Goal: Task Accomplishment & Management: Use online tool/utility

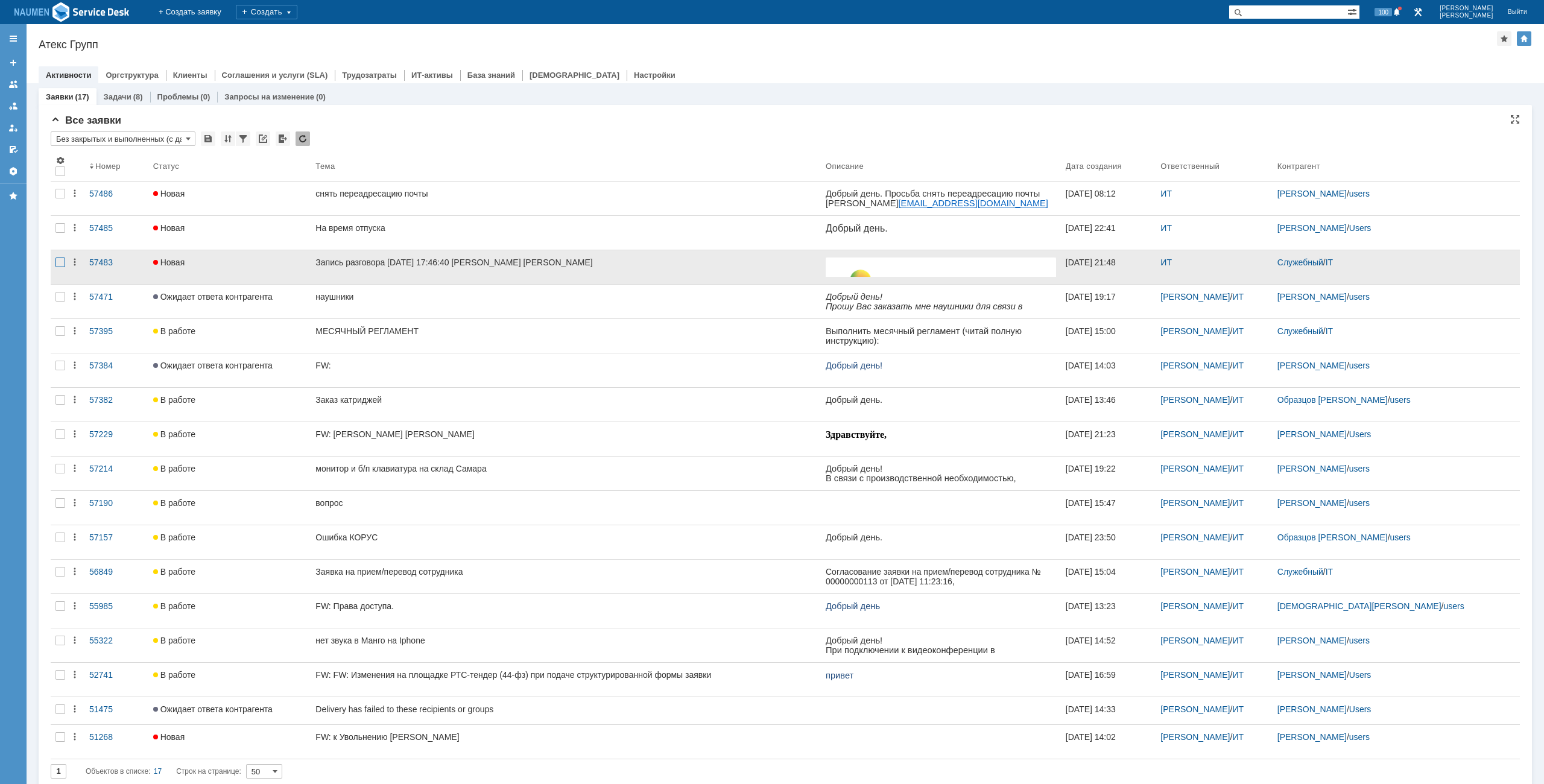
click at [61, 198] on div at bounding box center [60, 194] width 10 height 10
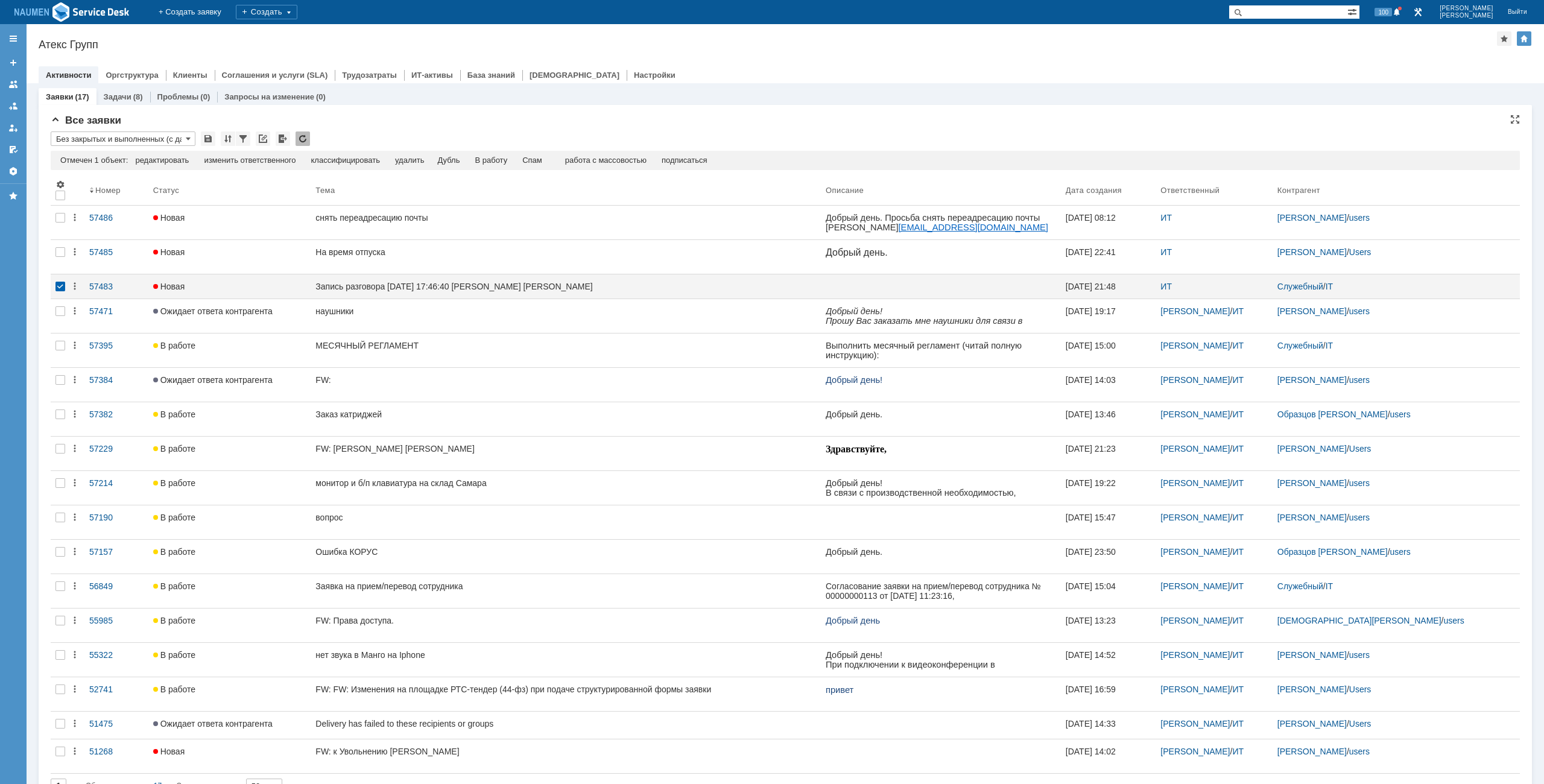
click at [528, 157] on td "Спам" at bounding box center [532, 160] width 35 height 11
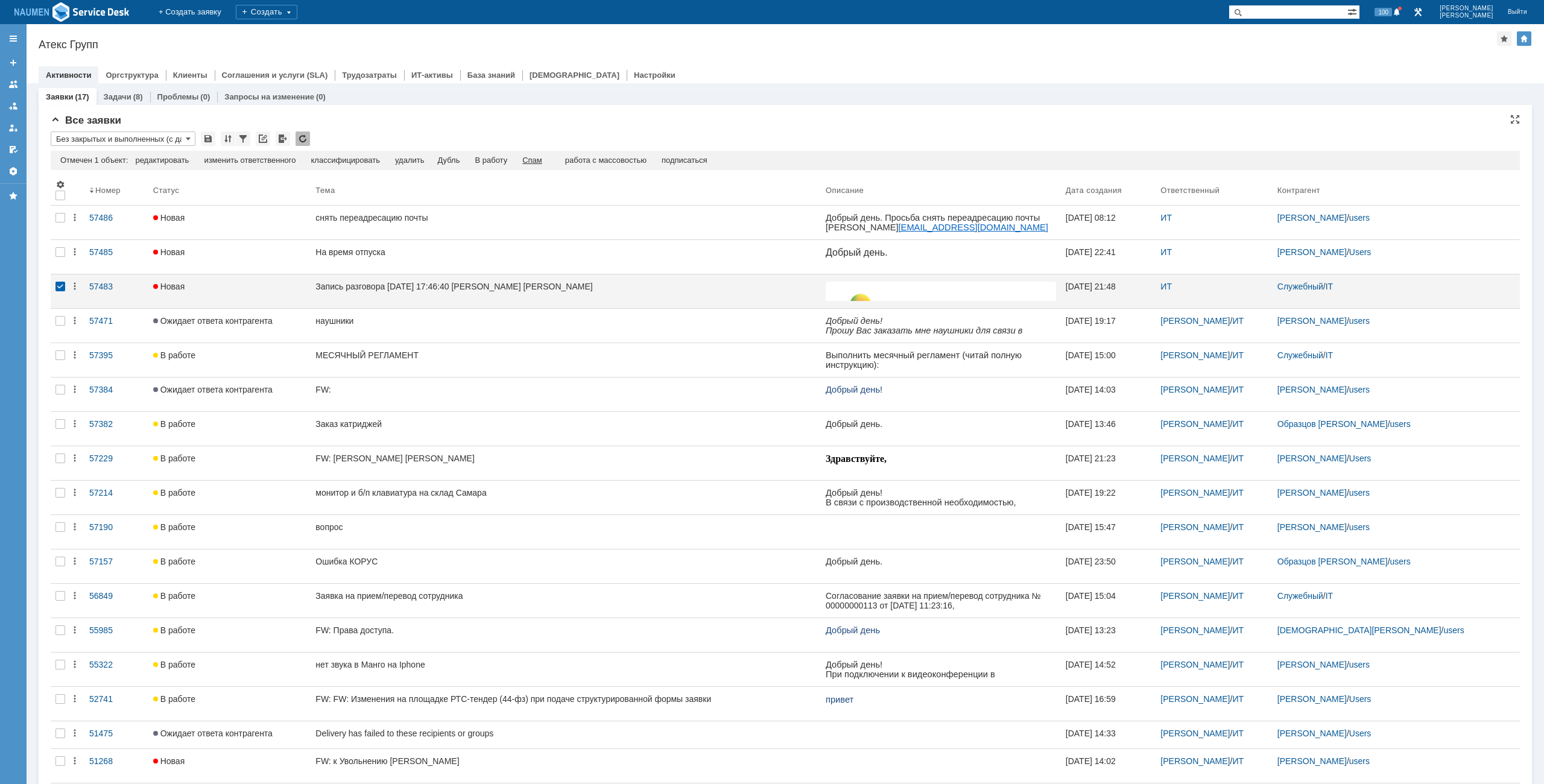
click at [537, 158] on div "Спам" at bounding box center [532, 160] width 20 height 10
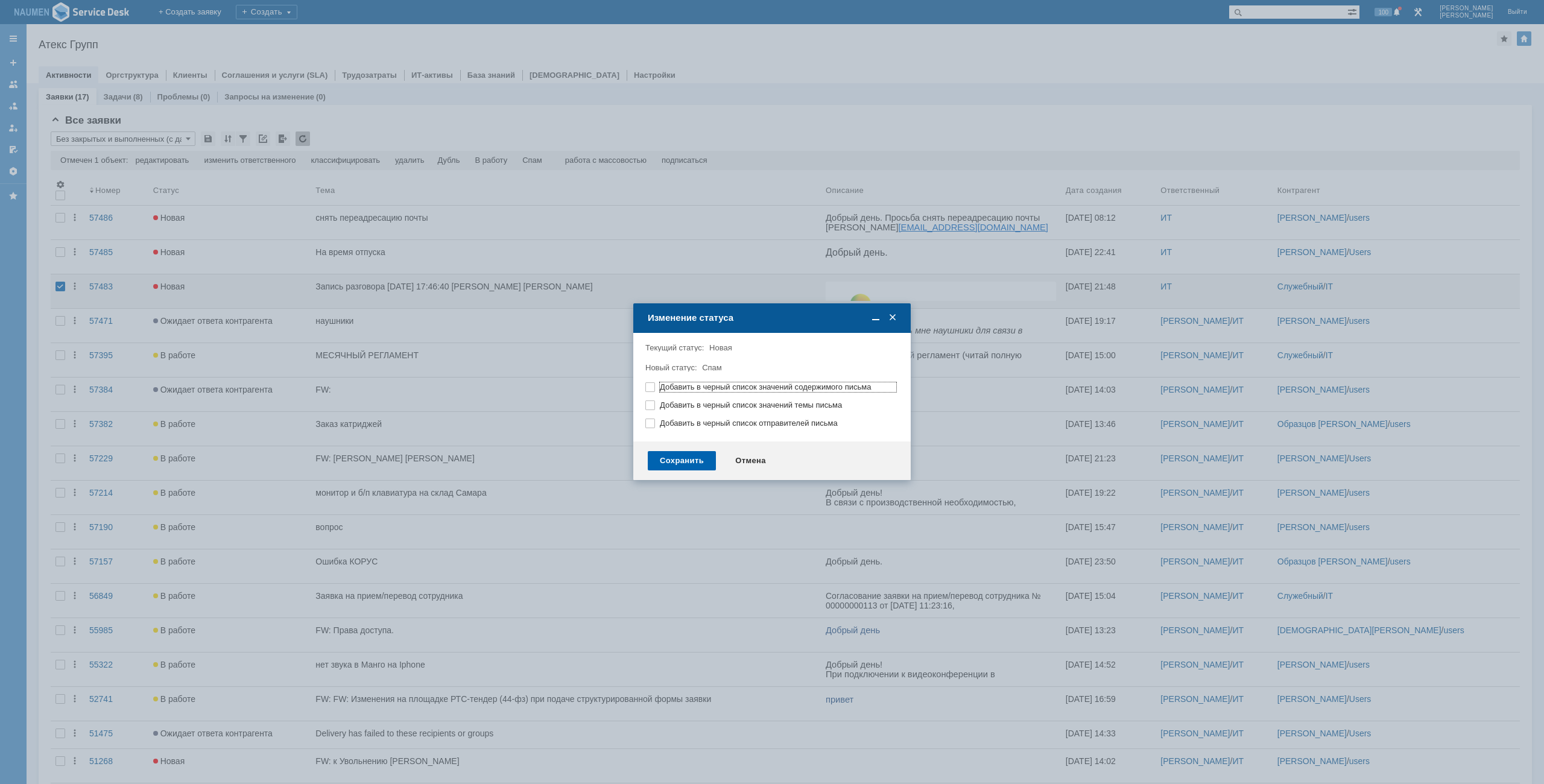
click at [690, 462] on div "Сохранить" at bounding box center [682, 461] width 68 height 19
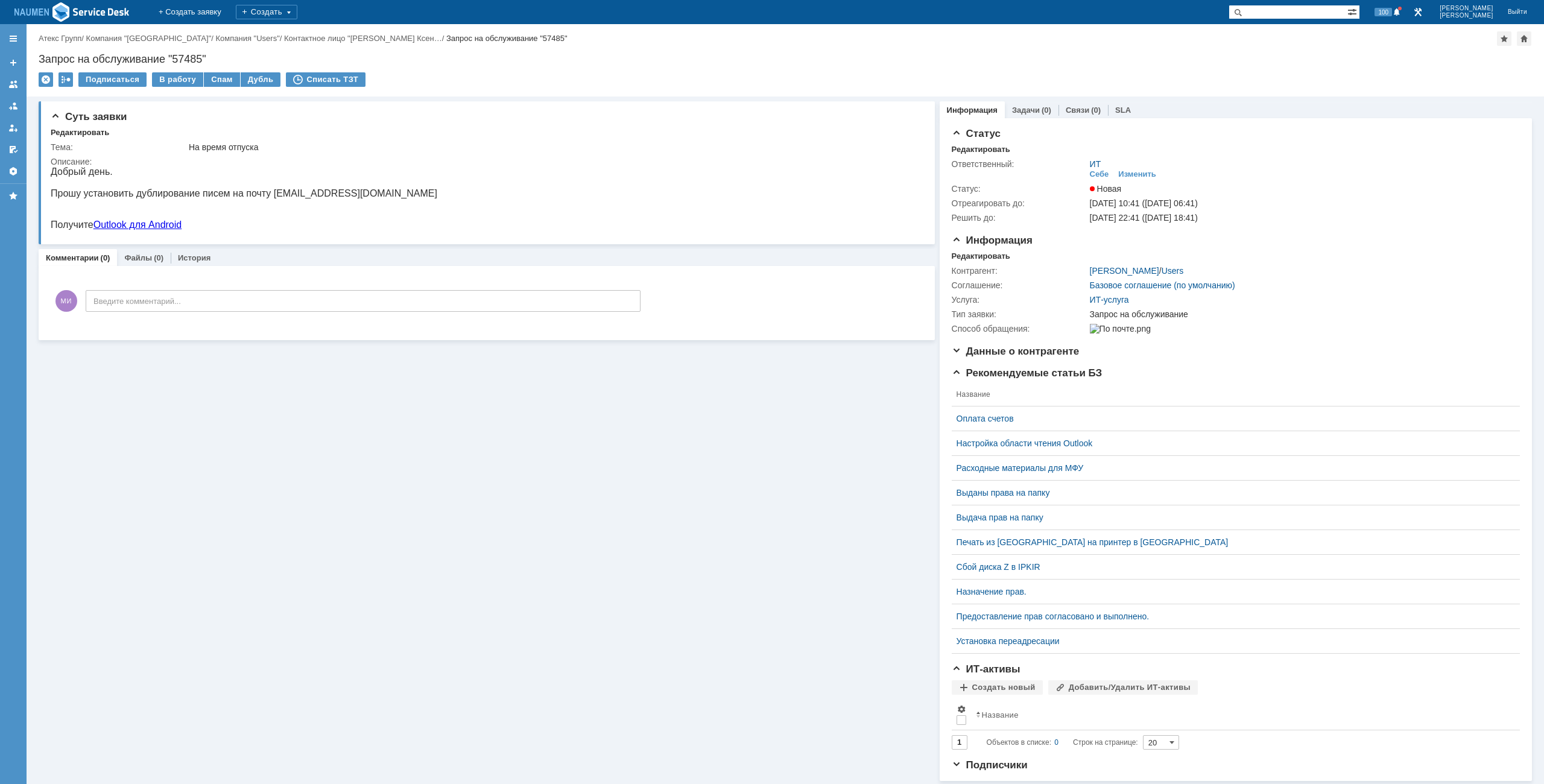
click at [277, 430] on div "Суть заявки Редактировать Тема: На время отпуска Описание: Комментарии (0) Файл…" at bounding box center [486, 439] width 897 height 684
click at [966, 258] on div "Редактировать" at bounding box center [981, 256] width 58 height 10
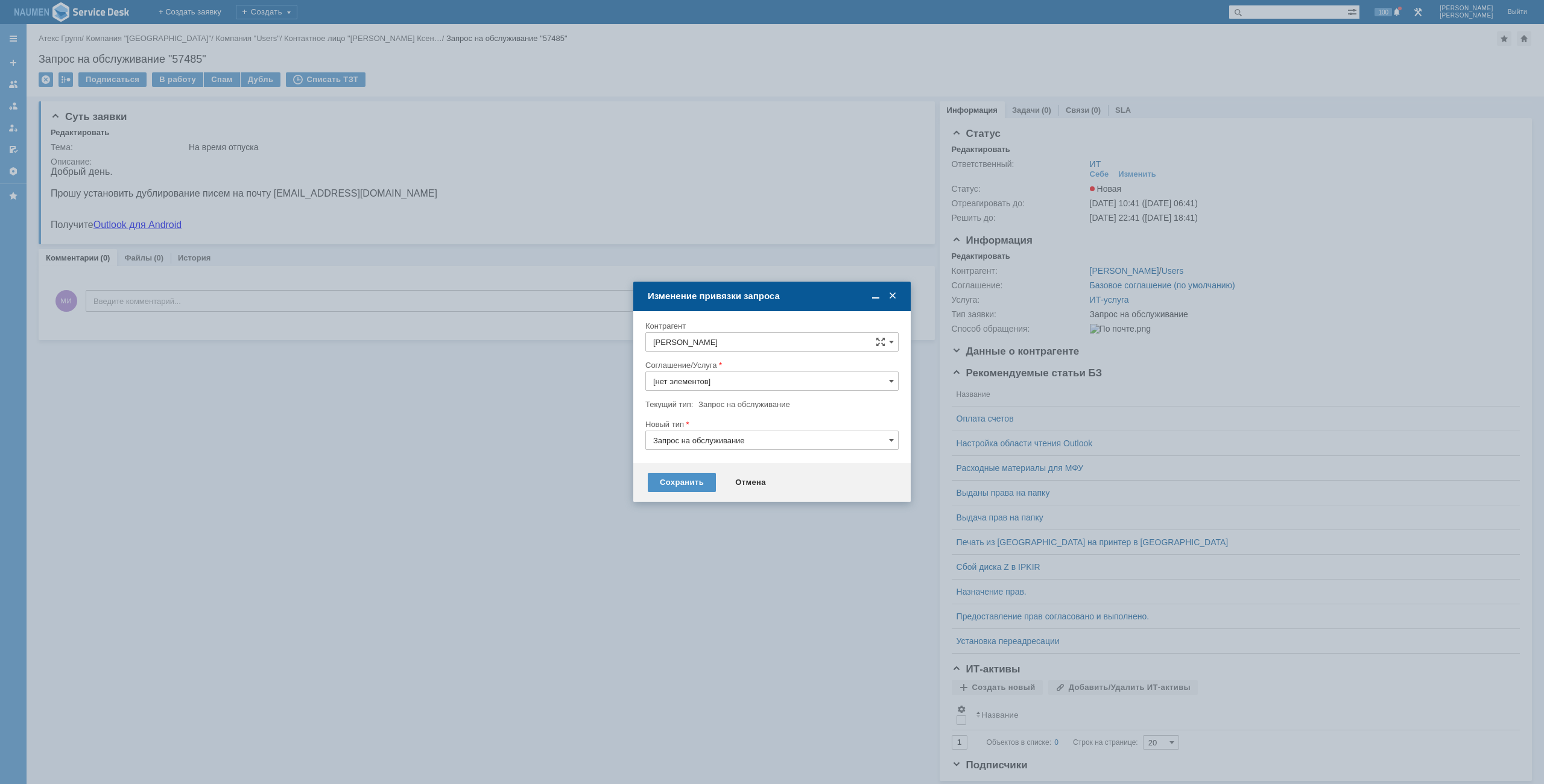
type input "ИТ-услуга"
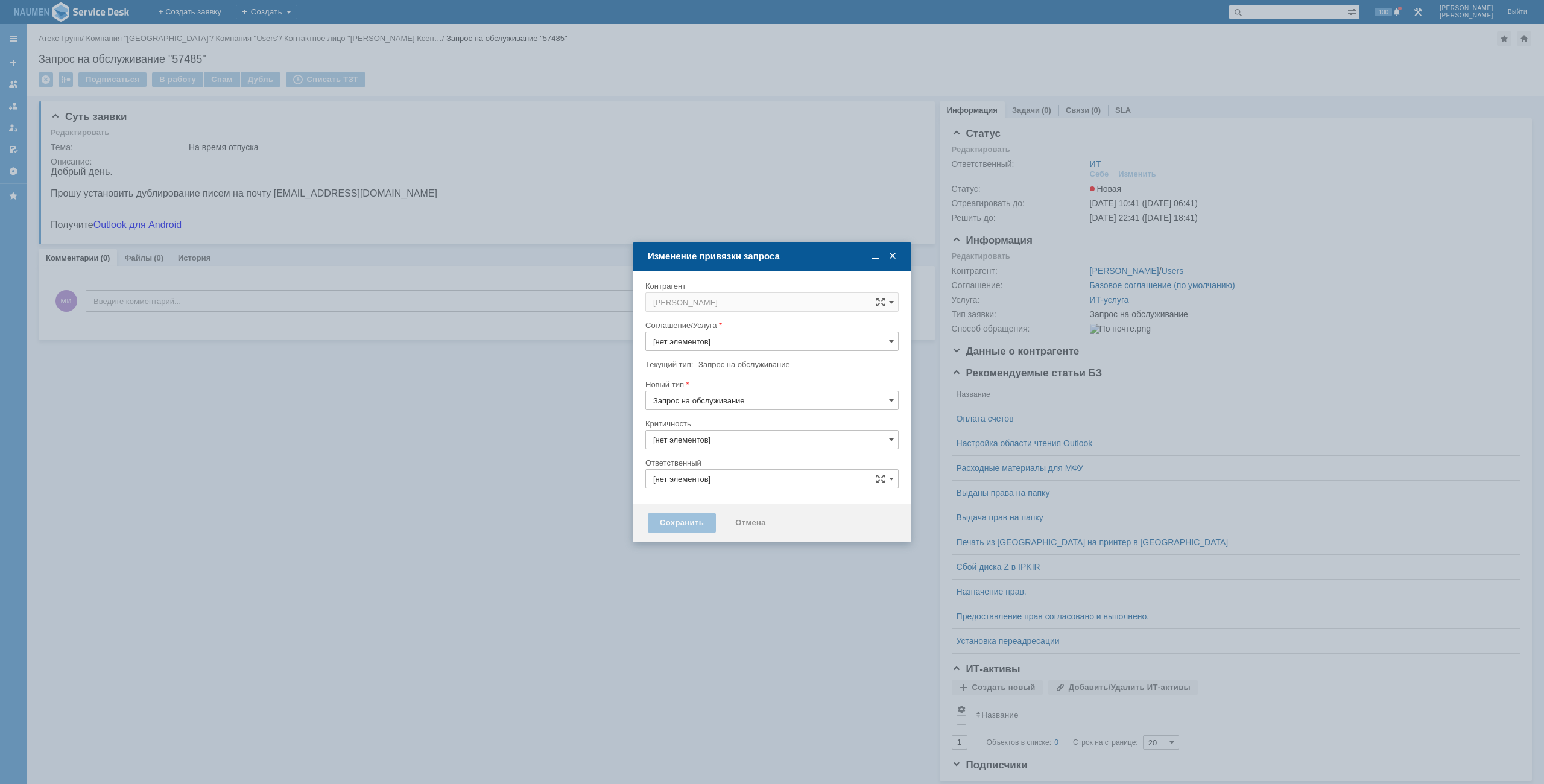
type input "3. Низкая"
type input "ИТ"
type input "ИТ-услуга"
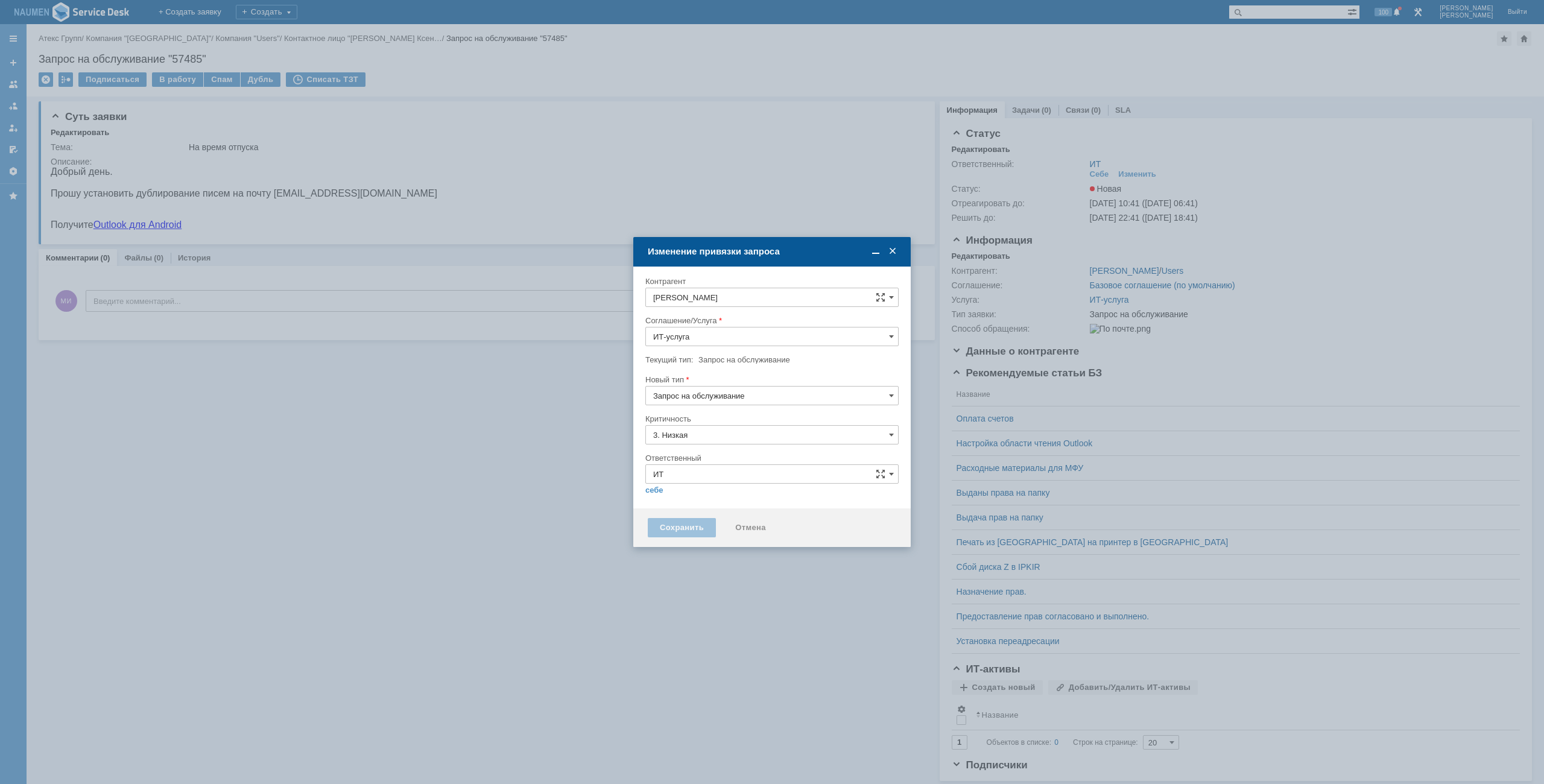
type input "[не указано]"
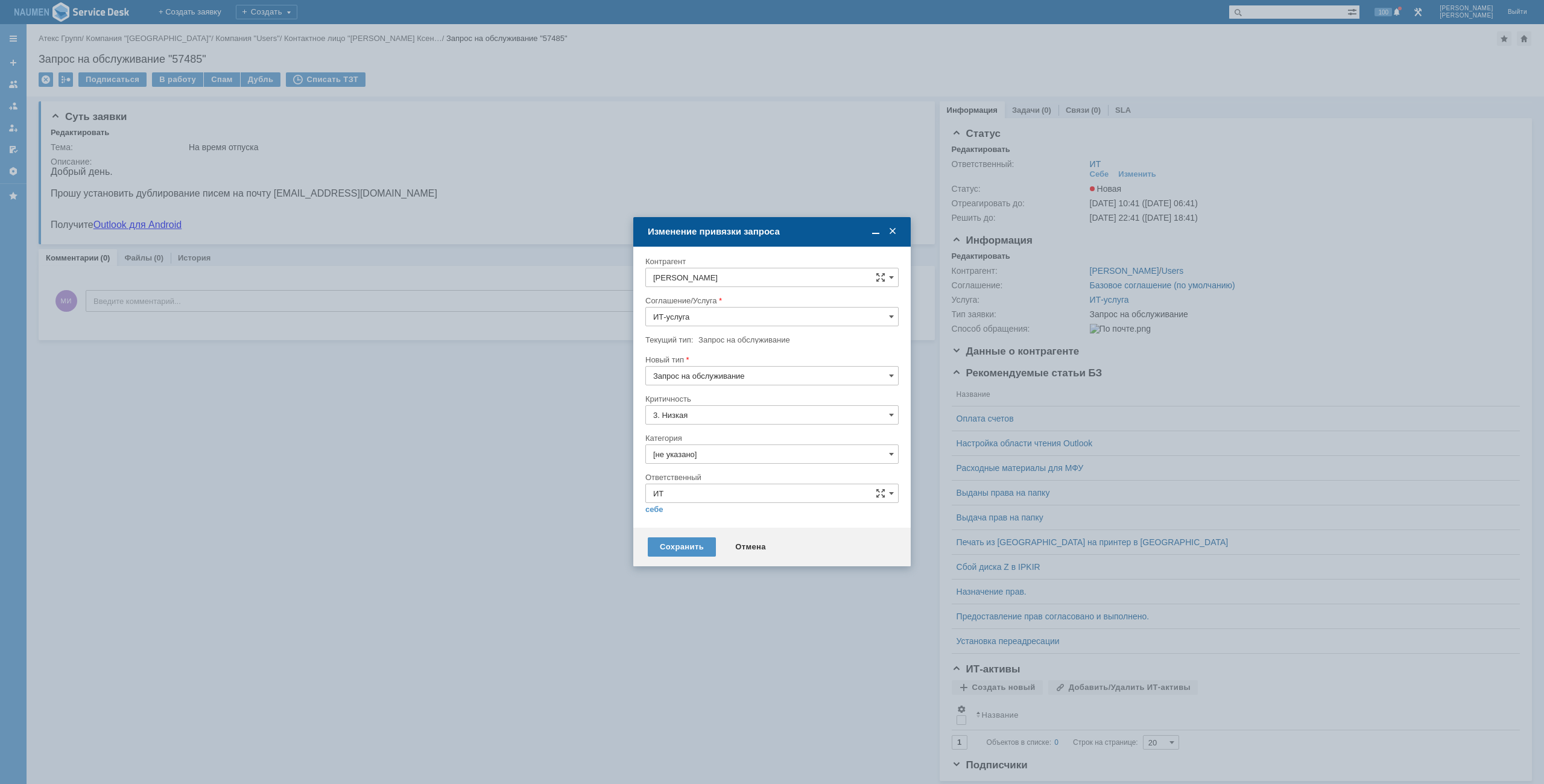
click at [697, 461] on input "[не указано]" at bounding box center [772, 454] width 253 height 19
click at [673, 523] on span "Почта" at bounding box center [772, 522] width 238 height 10
type input "Почта"
click at [656, 508] on link "себе" at bounding box center [654, 510] width 18 height 10
type input "[PERSON_NAME]"
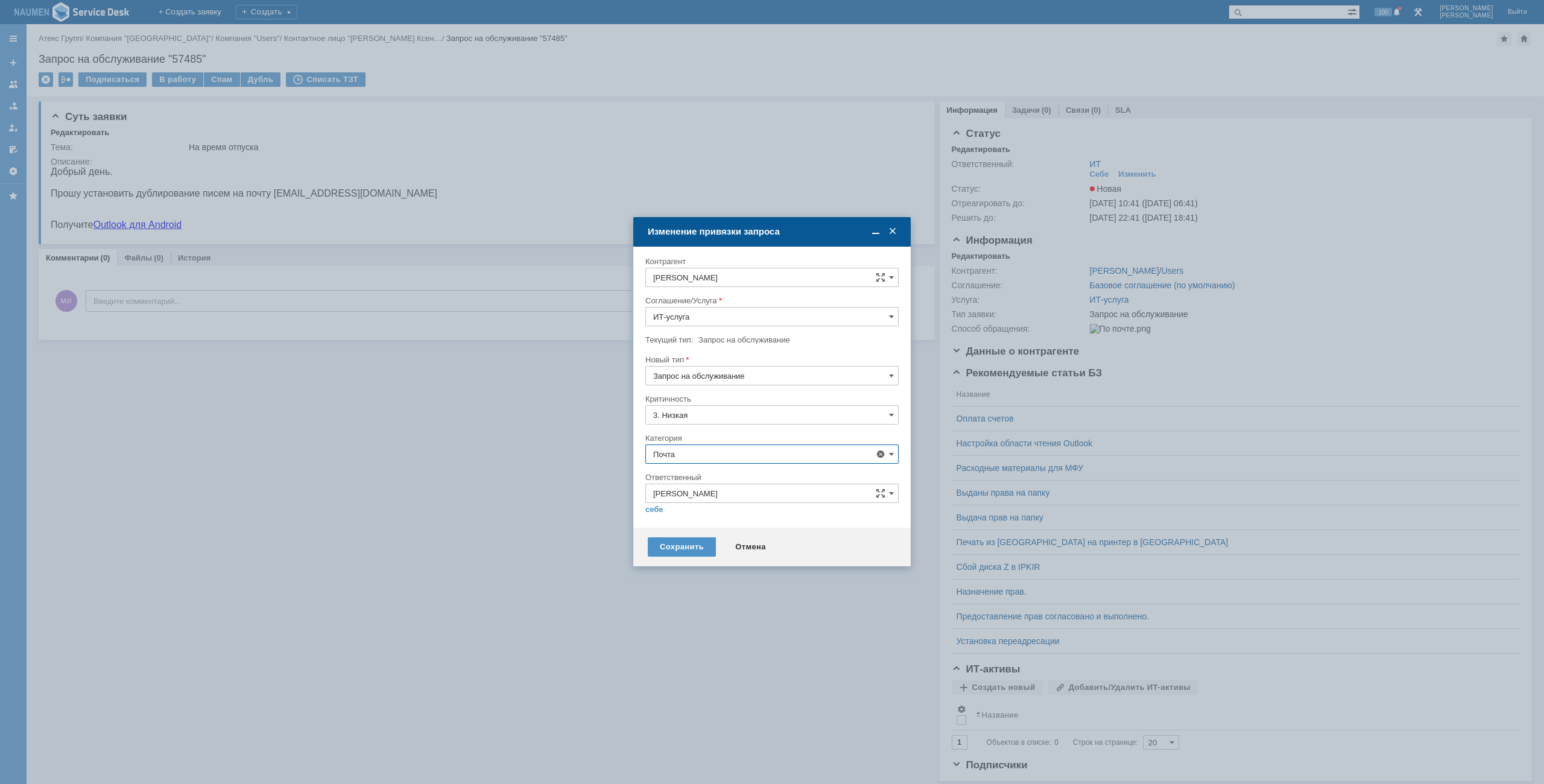
type input "Почта"
click at [669, 536] on div "Сохранить" at bounding box center [682, 542] width 68 height 19
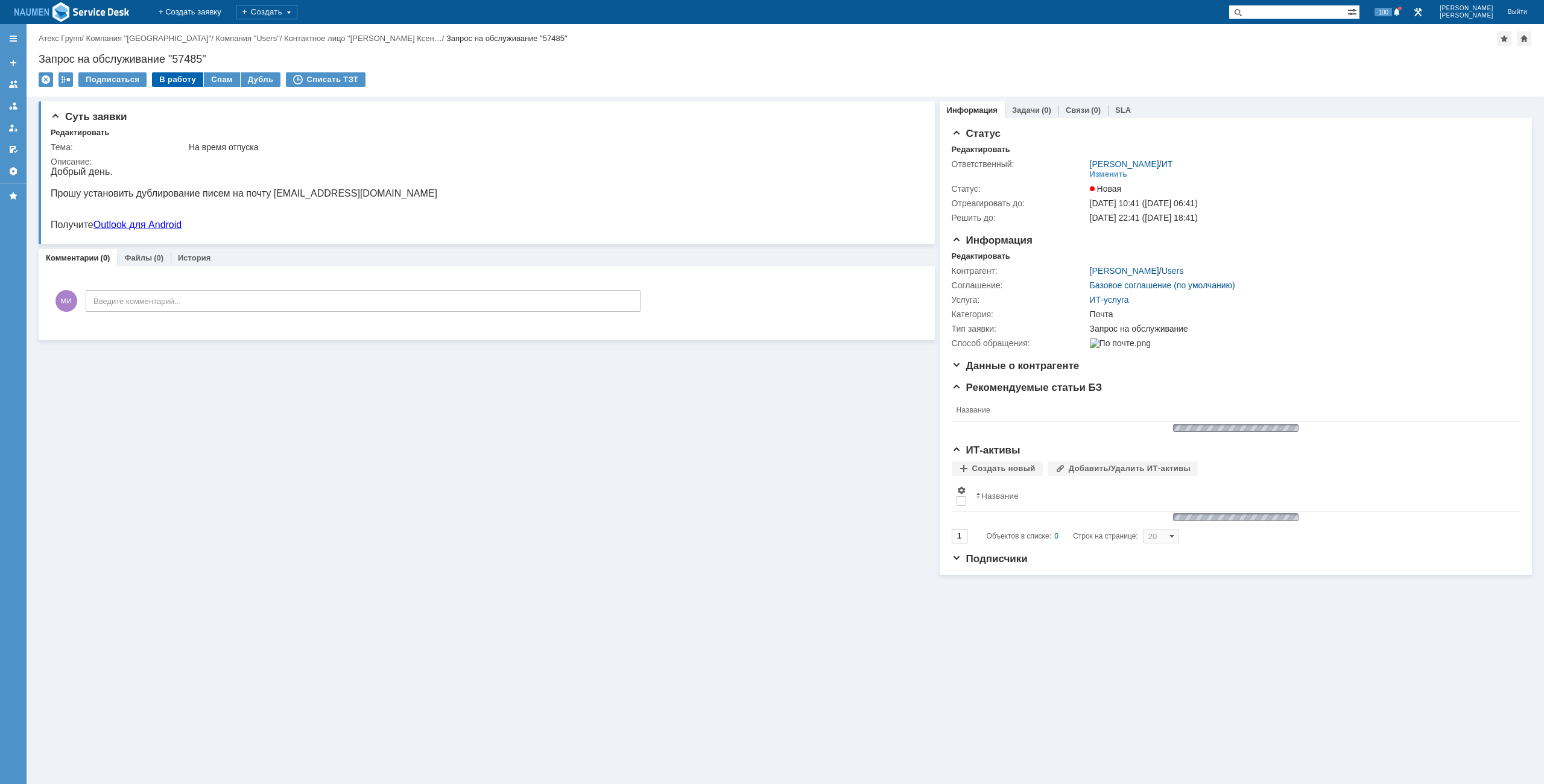
click at [179, 81] on div "В работу" at bounding box center [177, 79] width 51 height 14
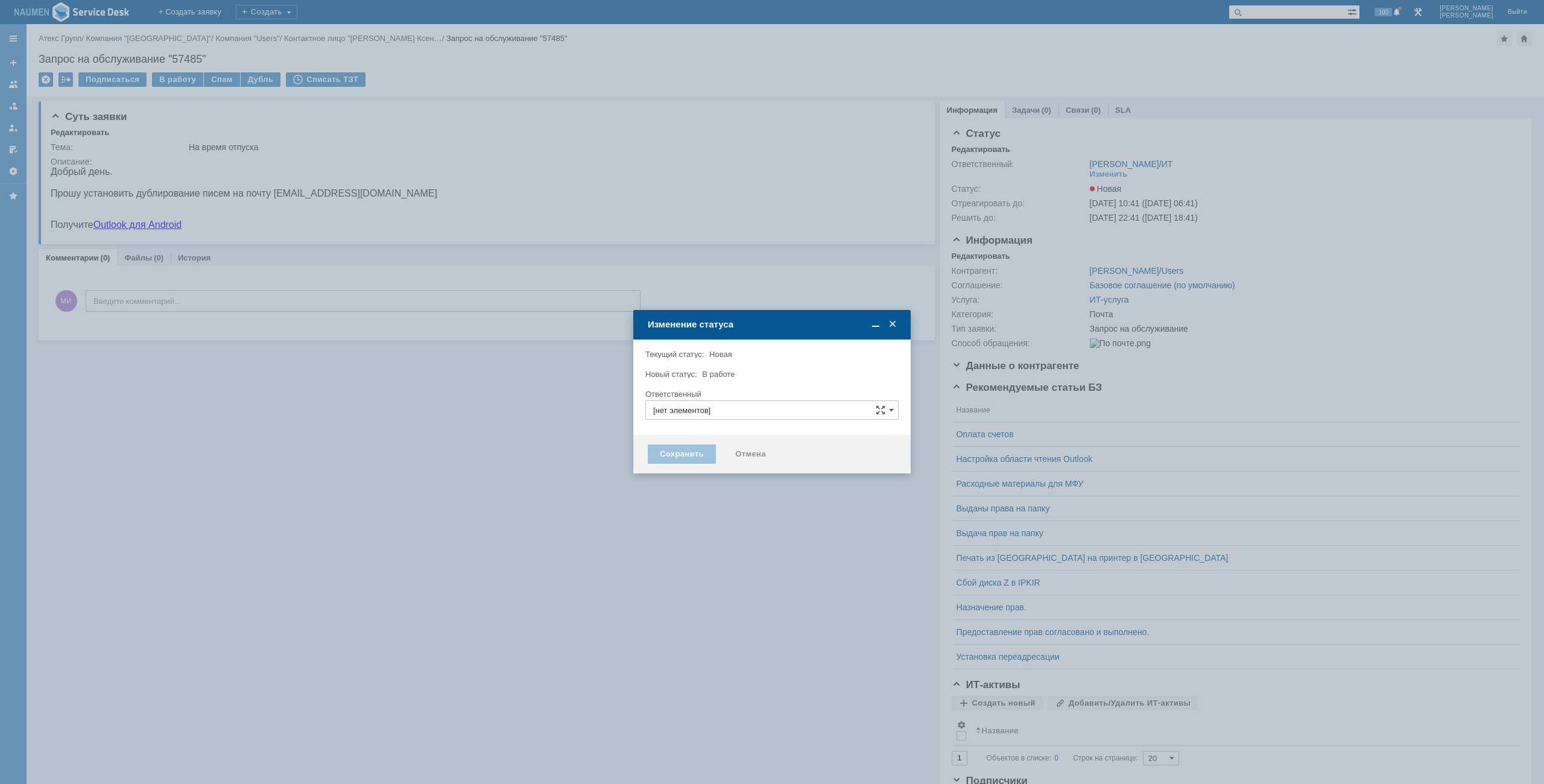
type input "[PERSON_NAME]"
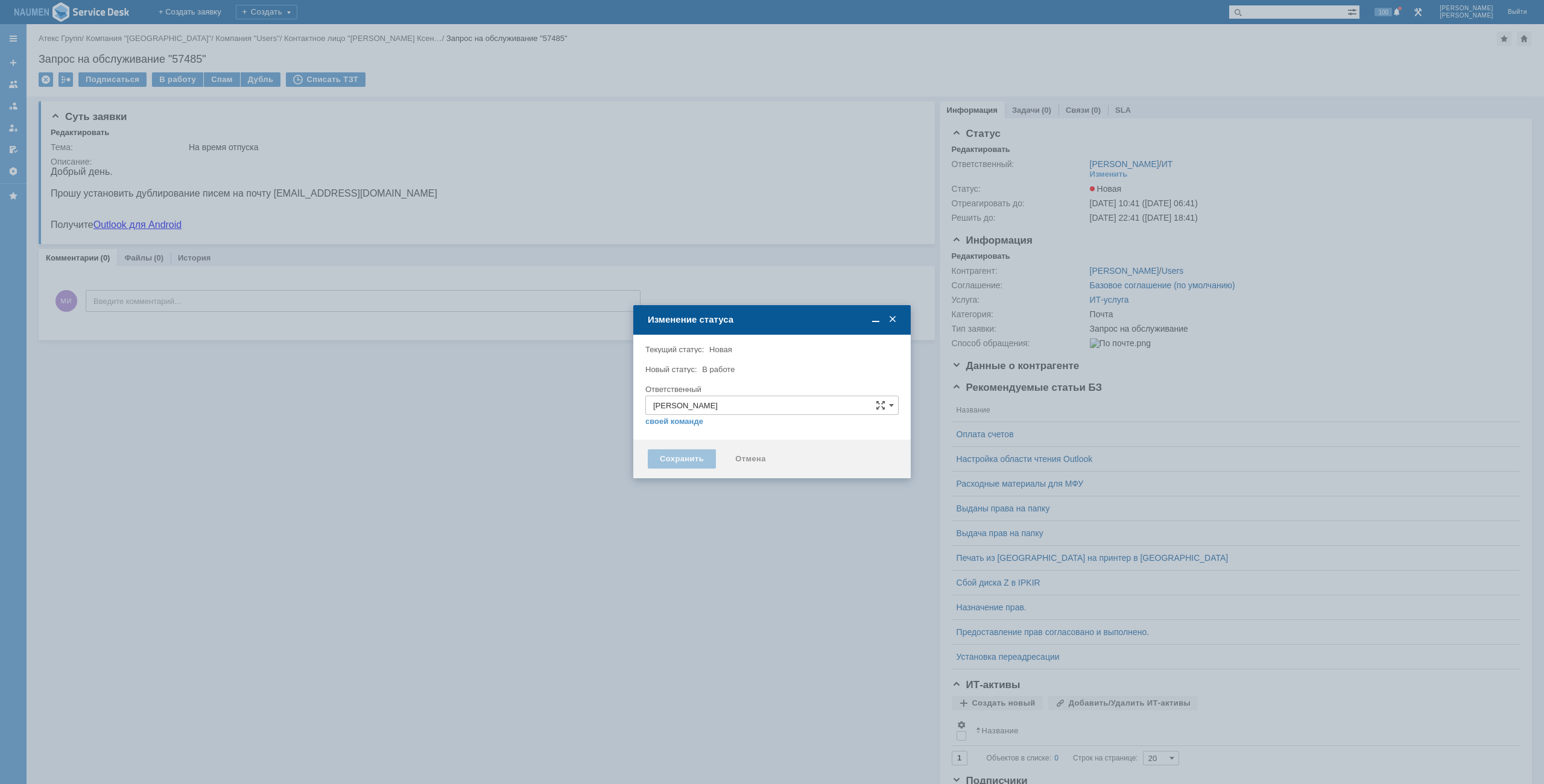
type input "Почта"
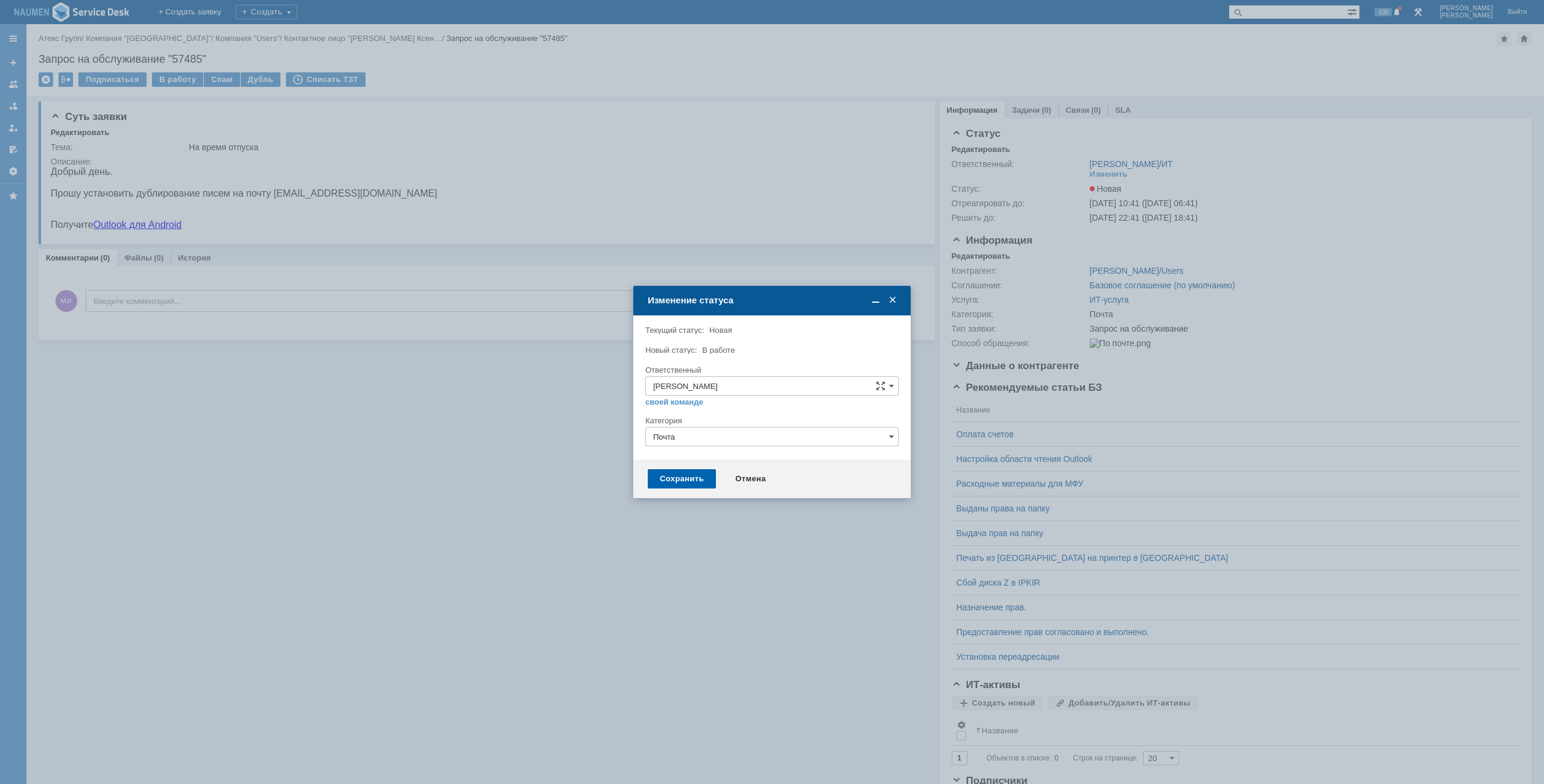
click at [681, 475] on div "Сохранить" at bounding box center [682, 478] width 68 height 19
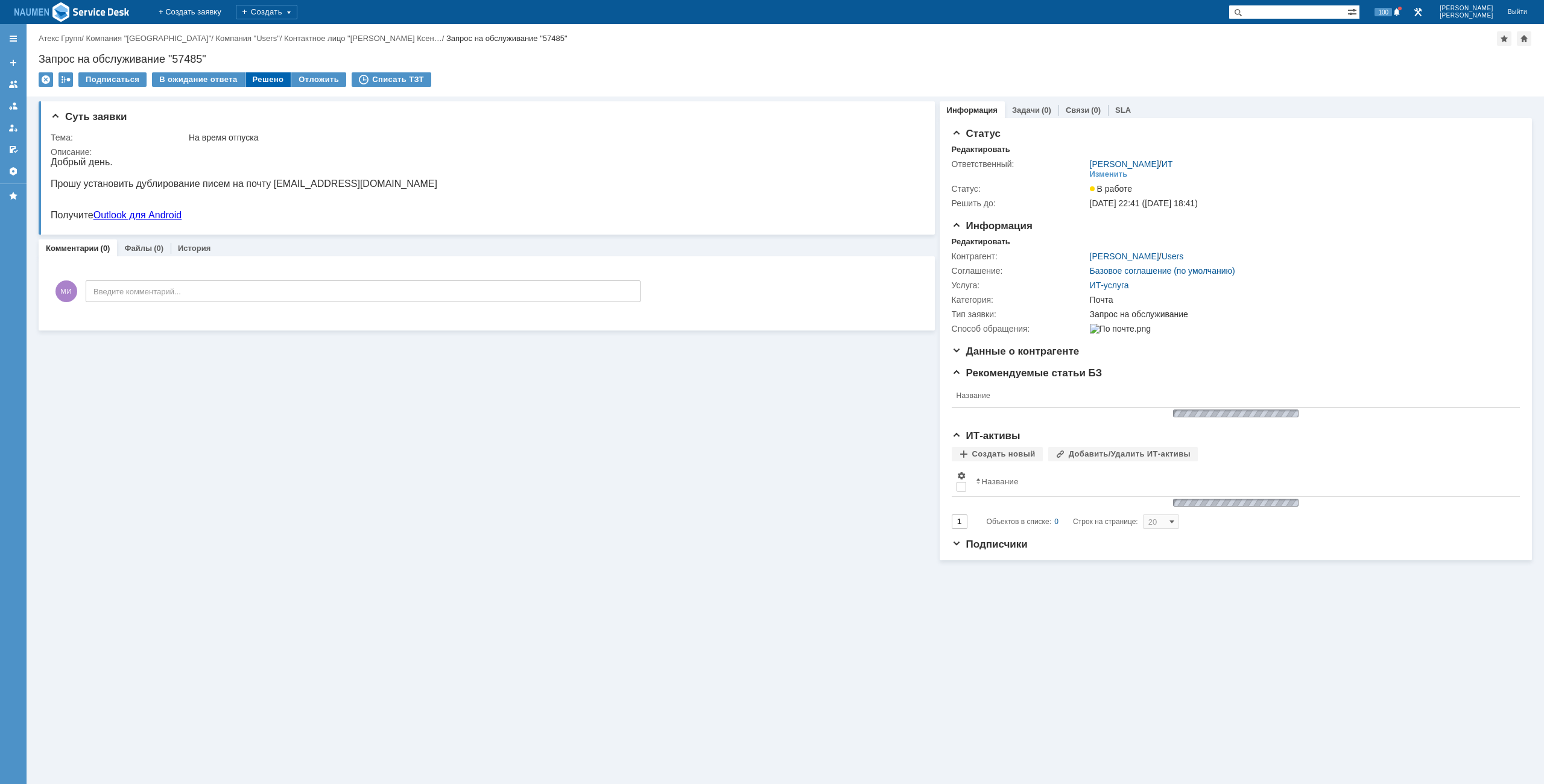
click at [269, 83] on div "Решено" at bounding box center [269, 79] width 46 height 14
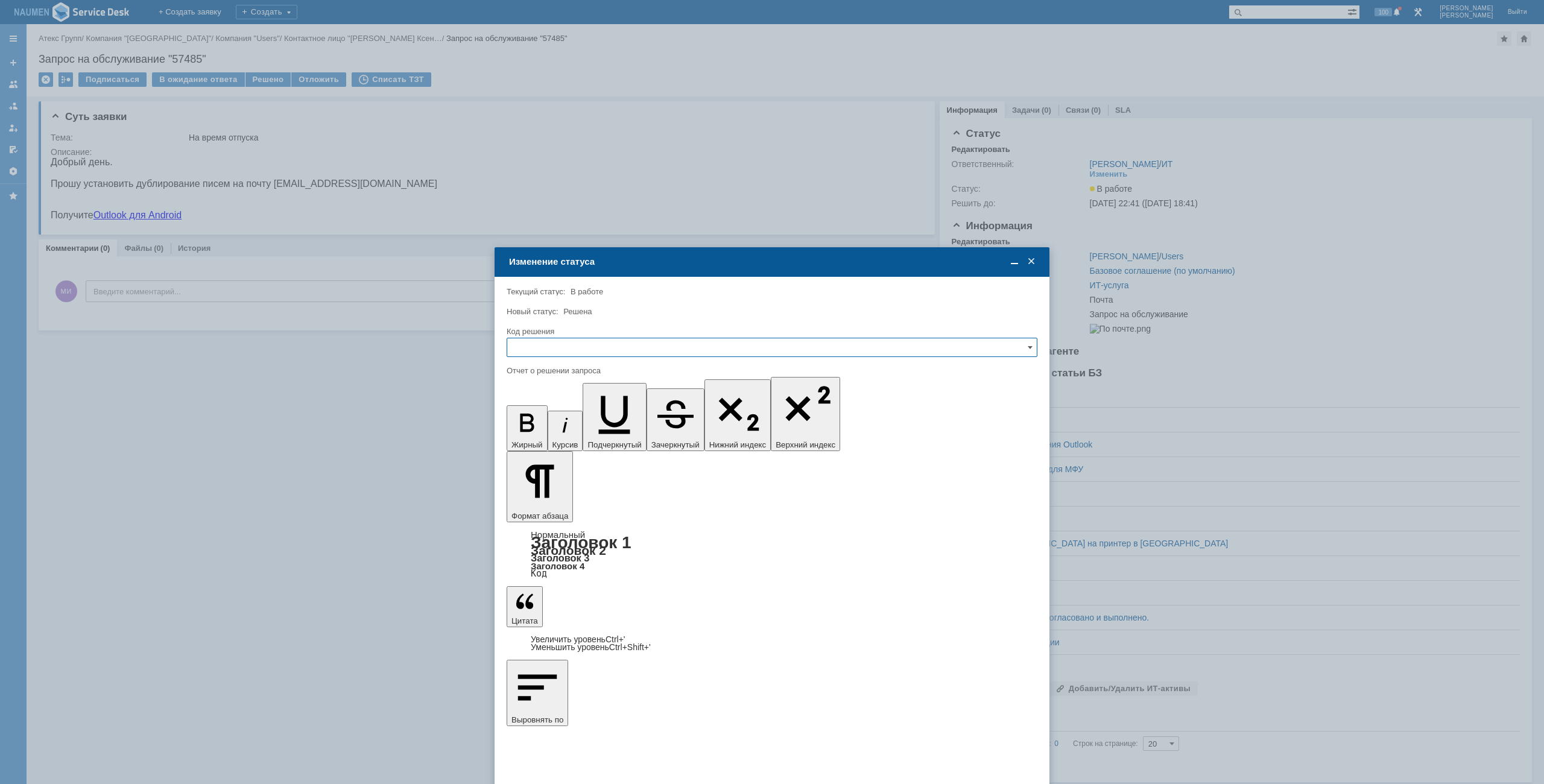
click at [627, 348] on input "text" at bounding box center [772, 347] width 531 height 19
click at [549, 430] on span "Решено" at bounding box center [772, 429] width 515 height 10
type input "Решено"
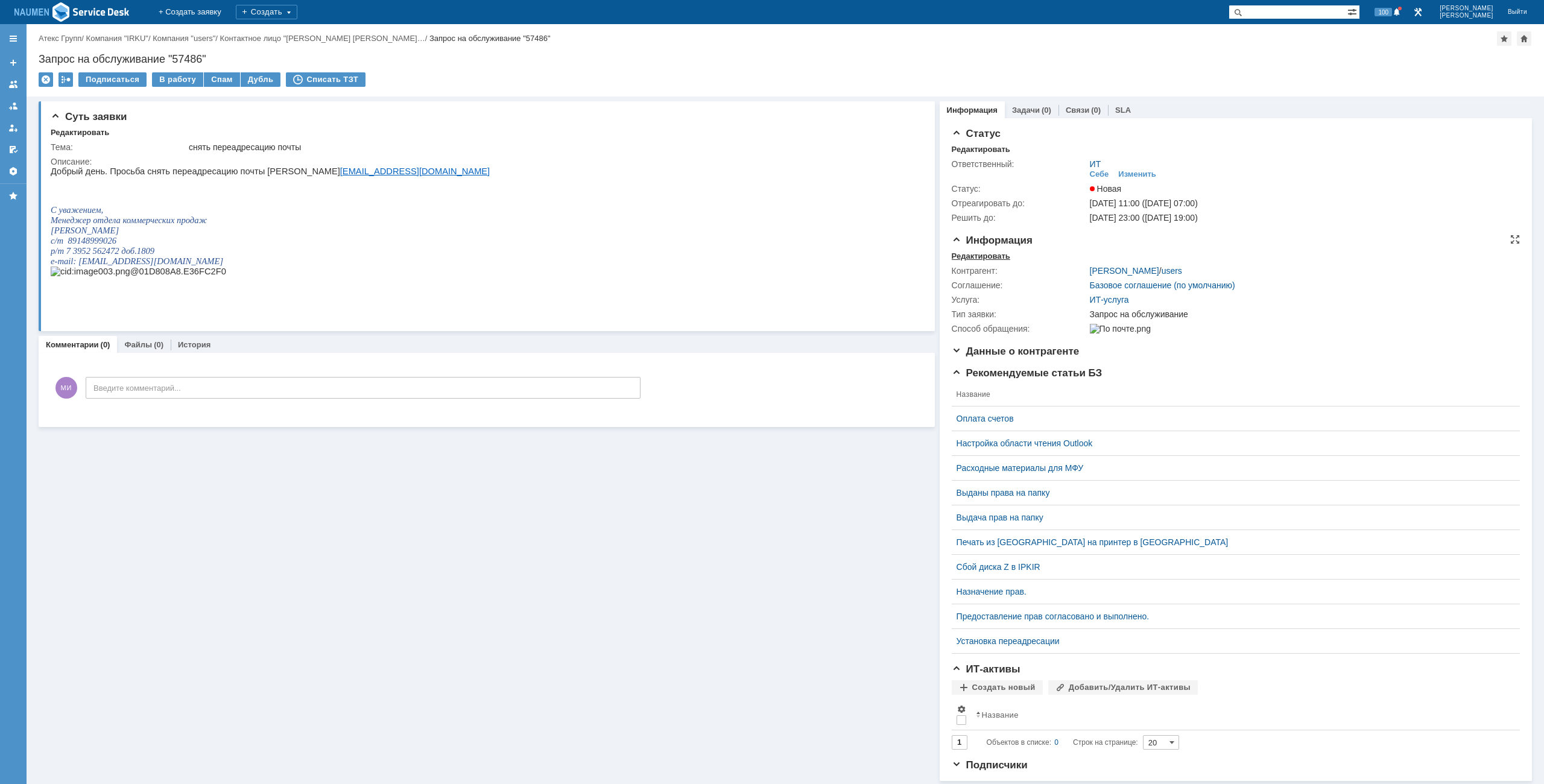
click at [983, 251] on div "Редактировать" at bounding box center [981, 256] width 58 height 10
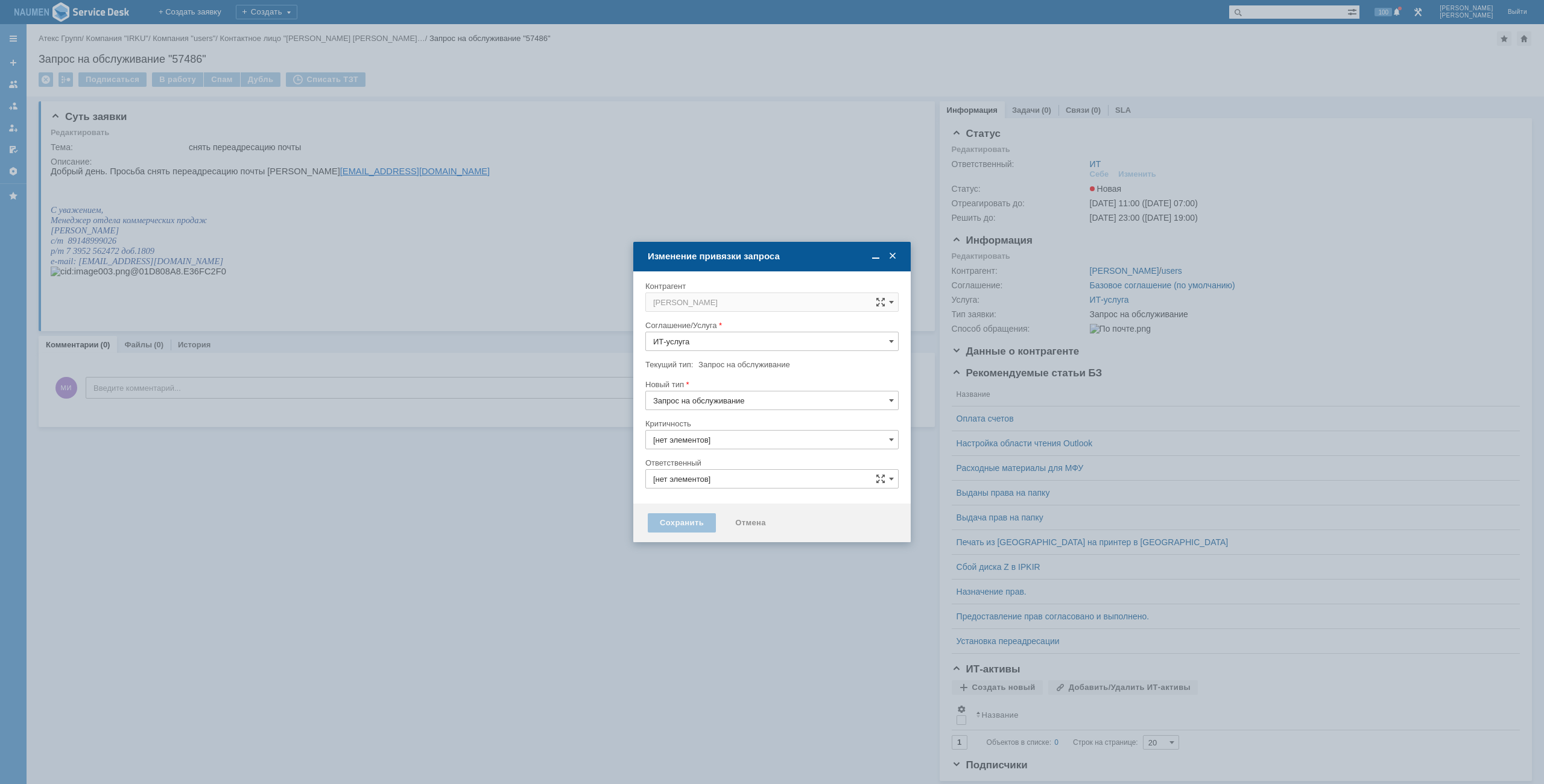
type input "3. Низкая"
type input "ИТ"
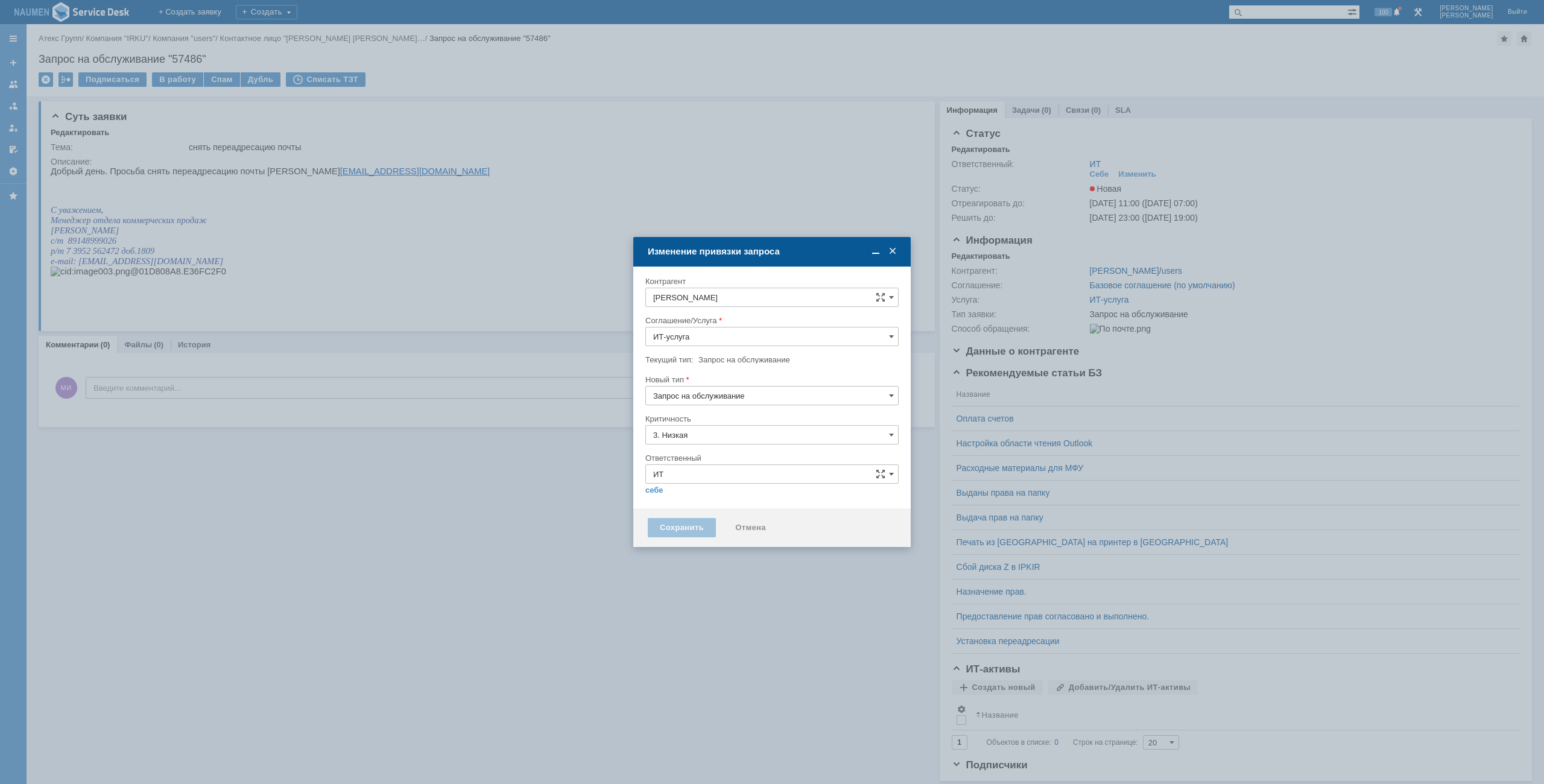
type input "[не указано]"
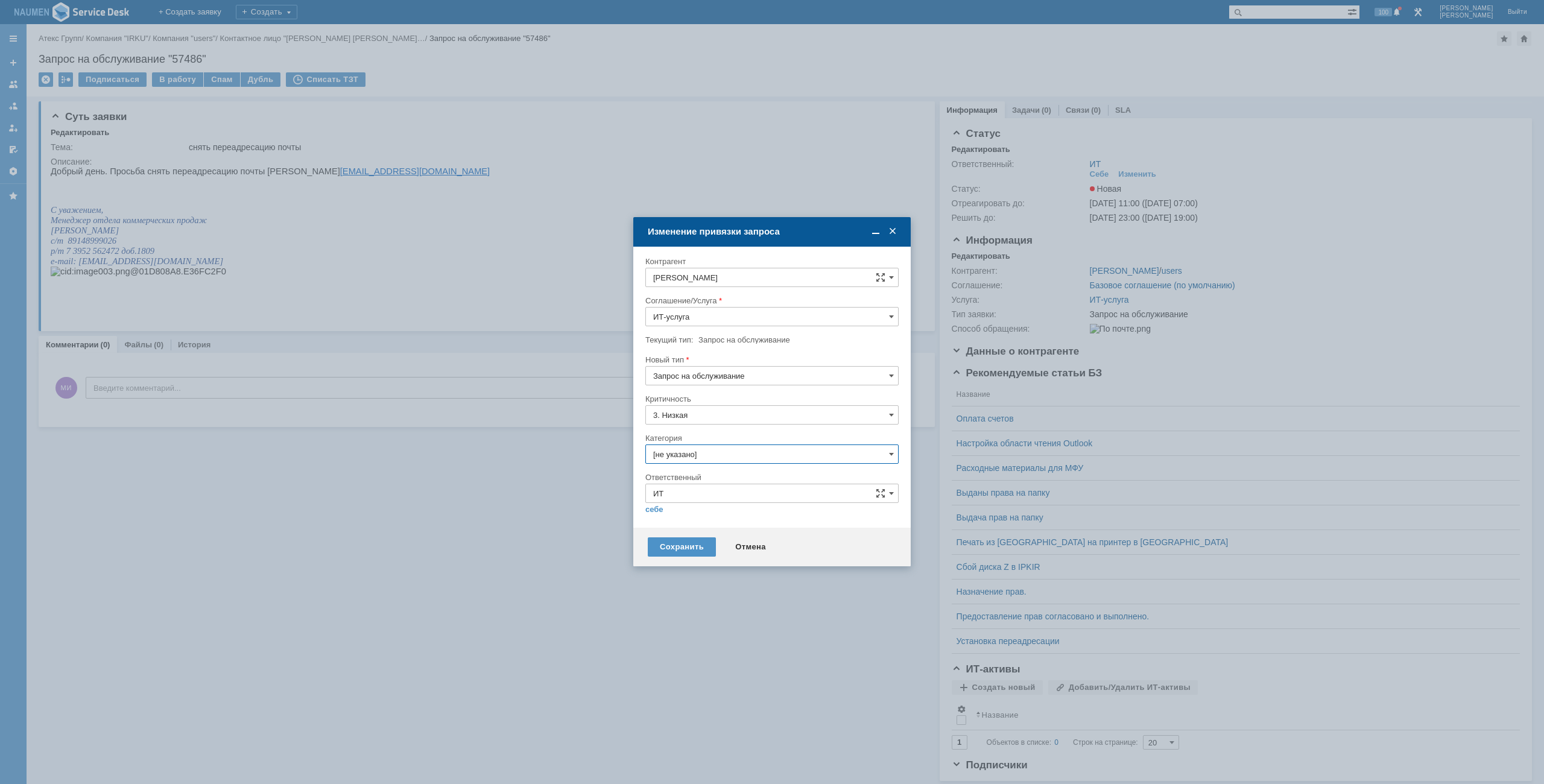
click at [678, 445] on input "[не указано]" at bounding box center [772, 454] width 253 height 19
click at [679, 520] on span "Почта" at bounding box center [772, 522] width 238 height 10
click at [666, 511] on div "себе своей команде" at bounding box center [772, 509] width 253 height 12
type input "Почта"
click at [661, 510] on div "себе своей команде" at bounding box center [772, 509] width 253 height 12
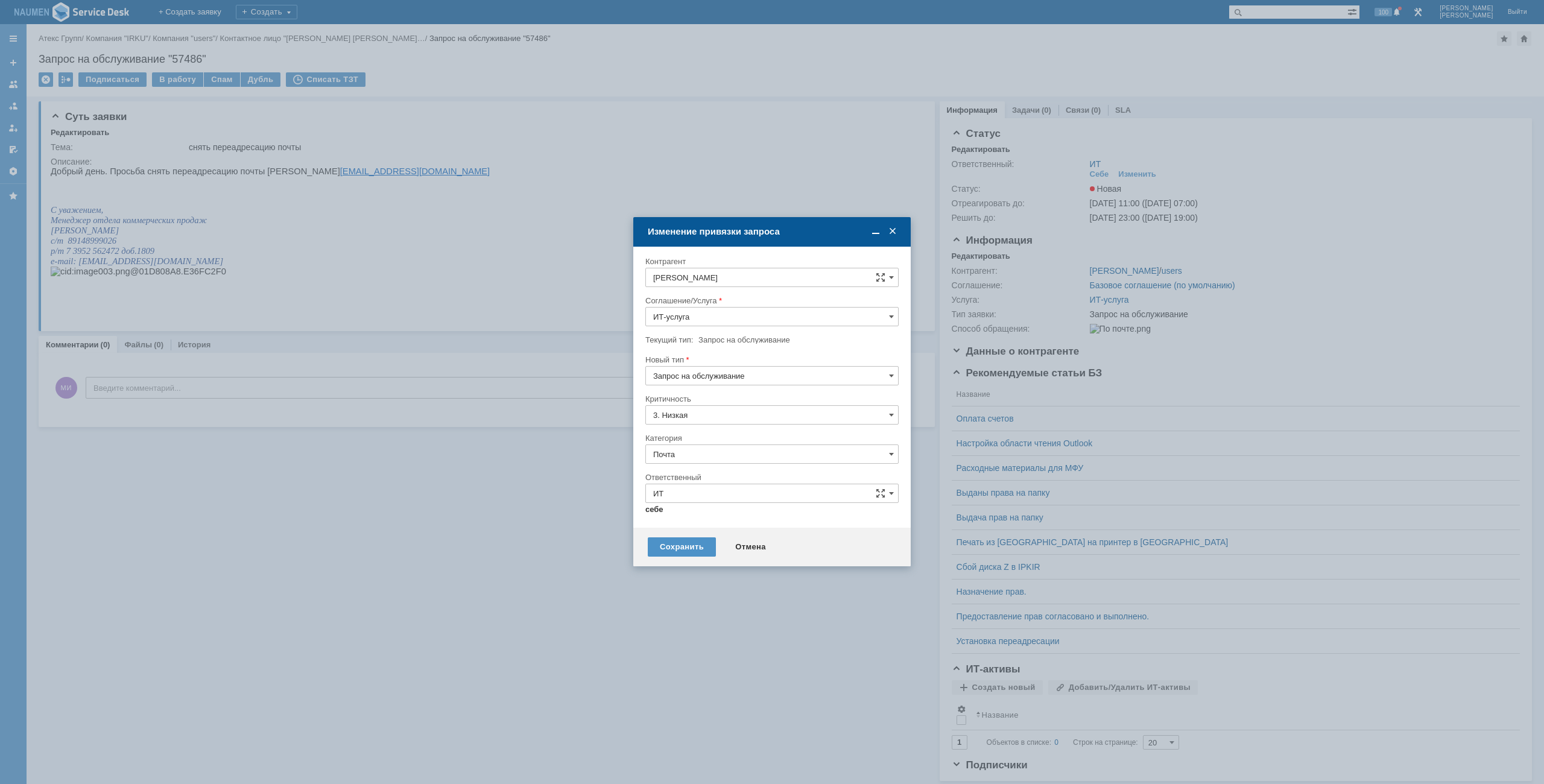
click at [656, 510] on link "себе" at bounding box center [654, 510] width 18 height 10
type input "[PERSON_NAME]"
click at [678, 543] on div "Сохранить" at bounding box center [682, 542] width 68 height 19
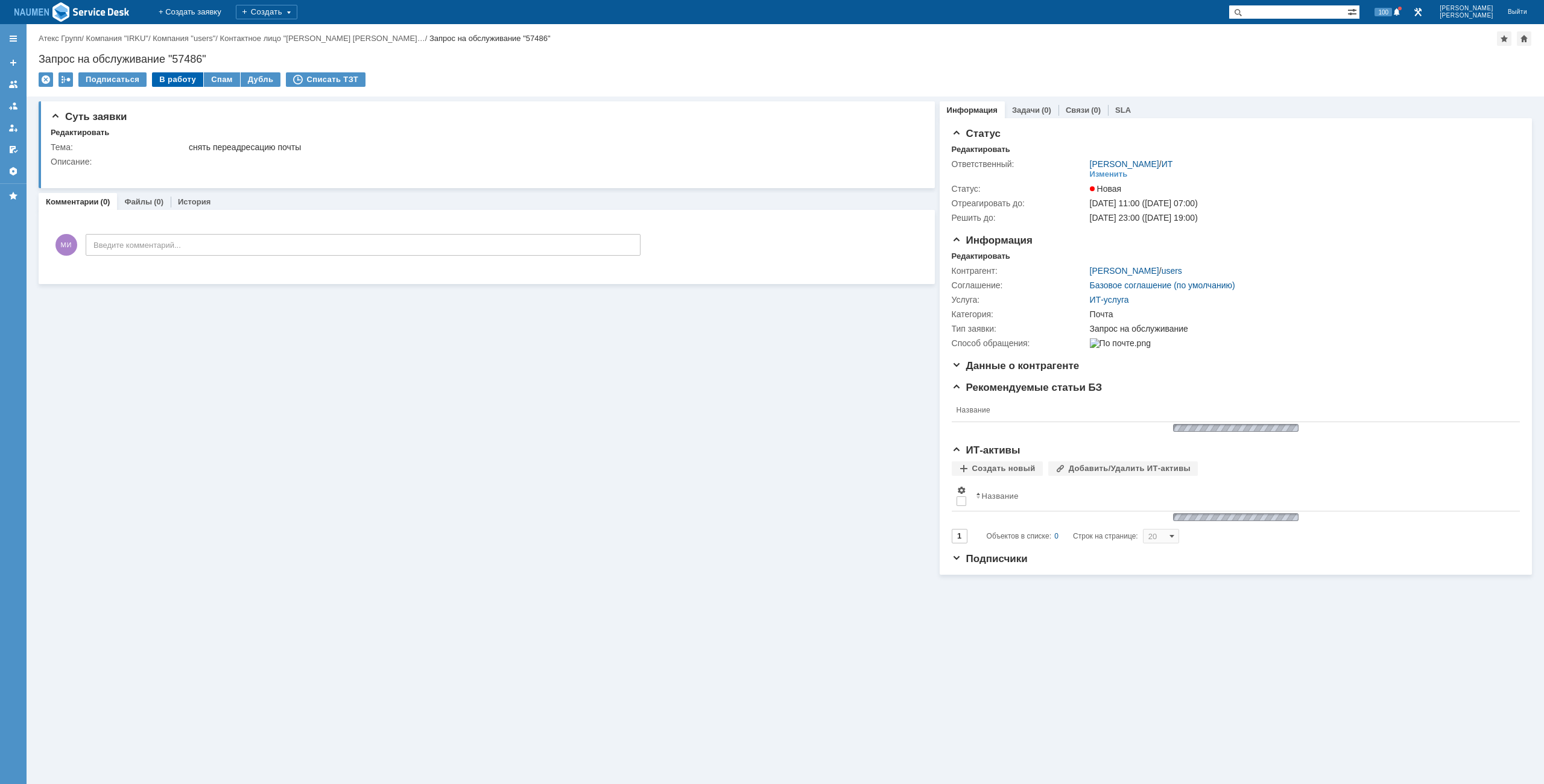
click at [180, 79] on div "В работу" at bounding box center [177, 79] width 51 height 14
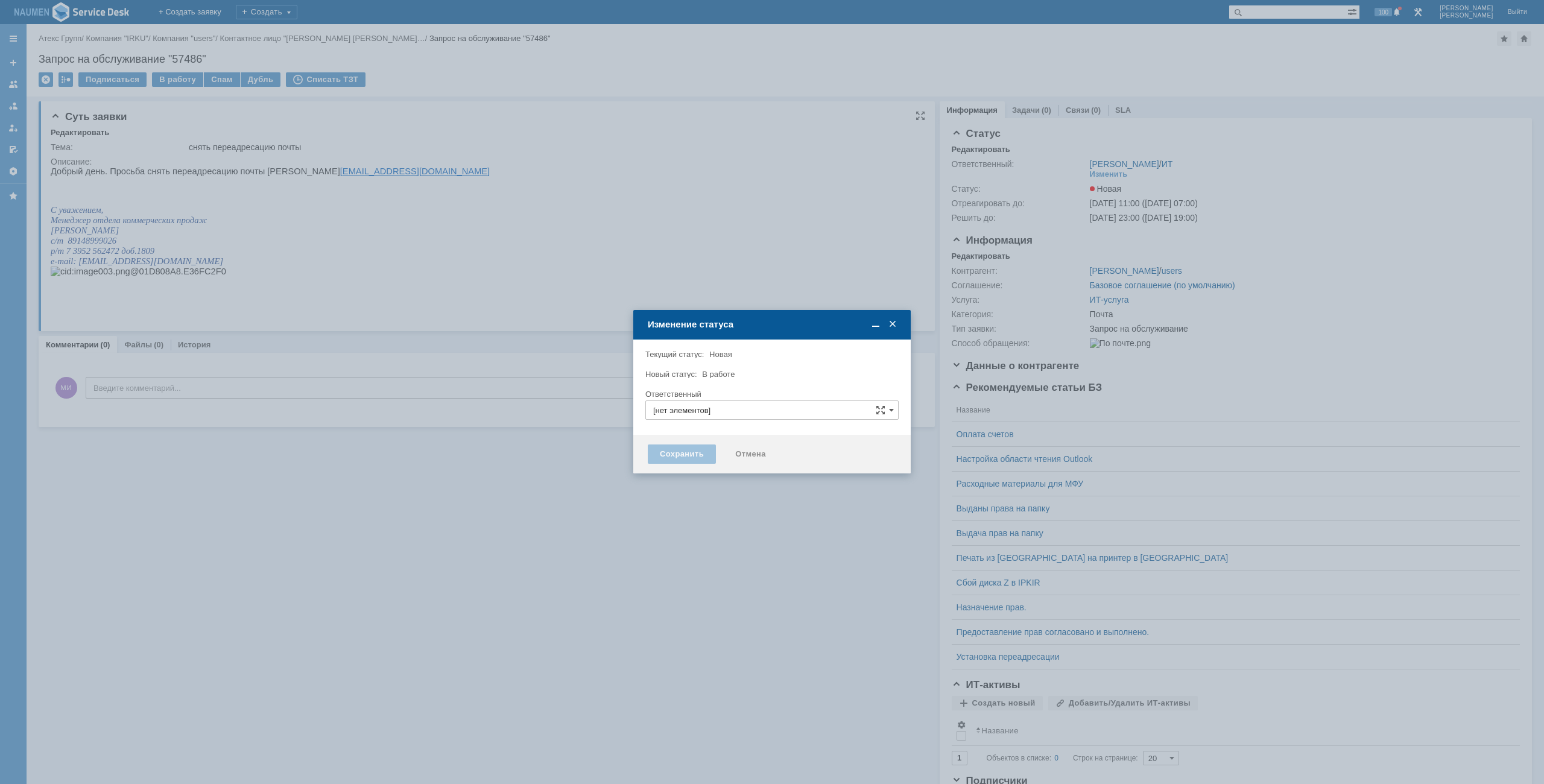
type input "[PERSON_NAME]"
type input "Почта"
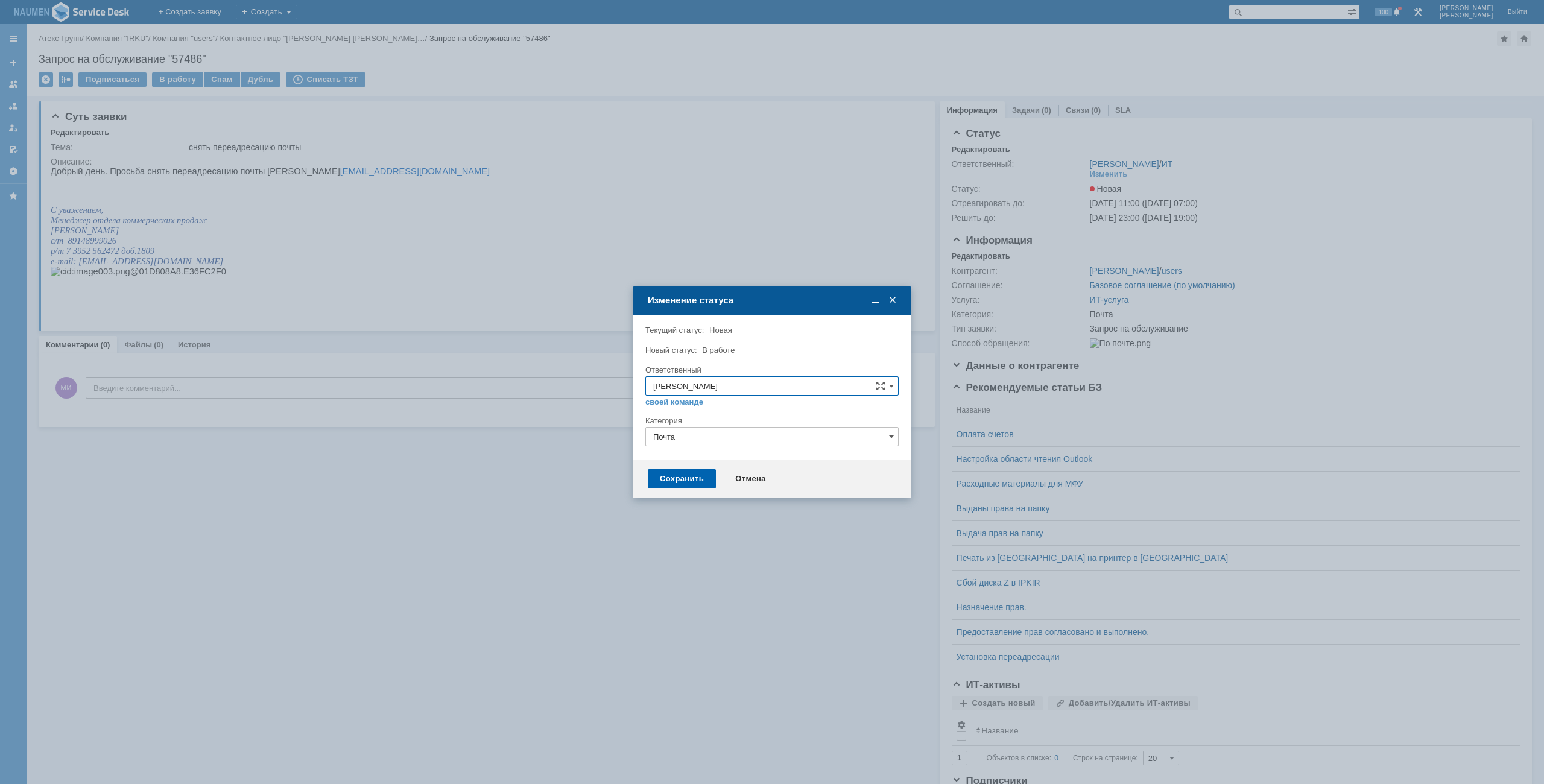
click at [679, 477] on div "Сохранить" at bounding box center [682, 478] width 68 height 19
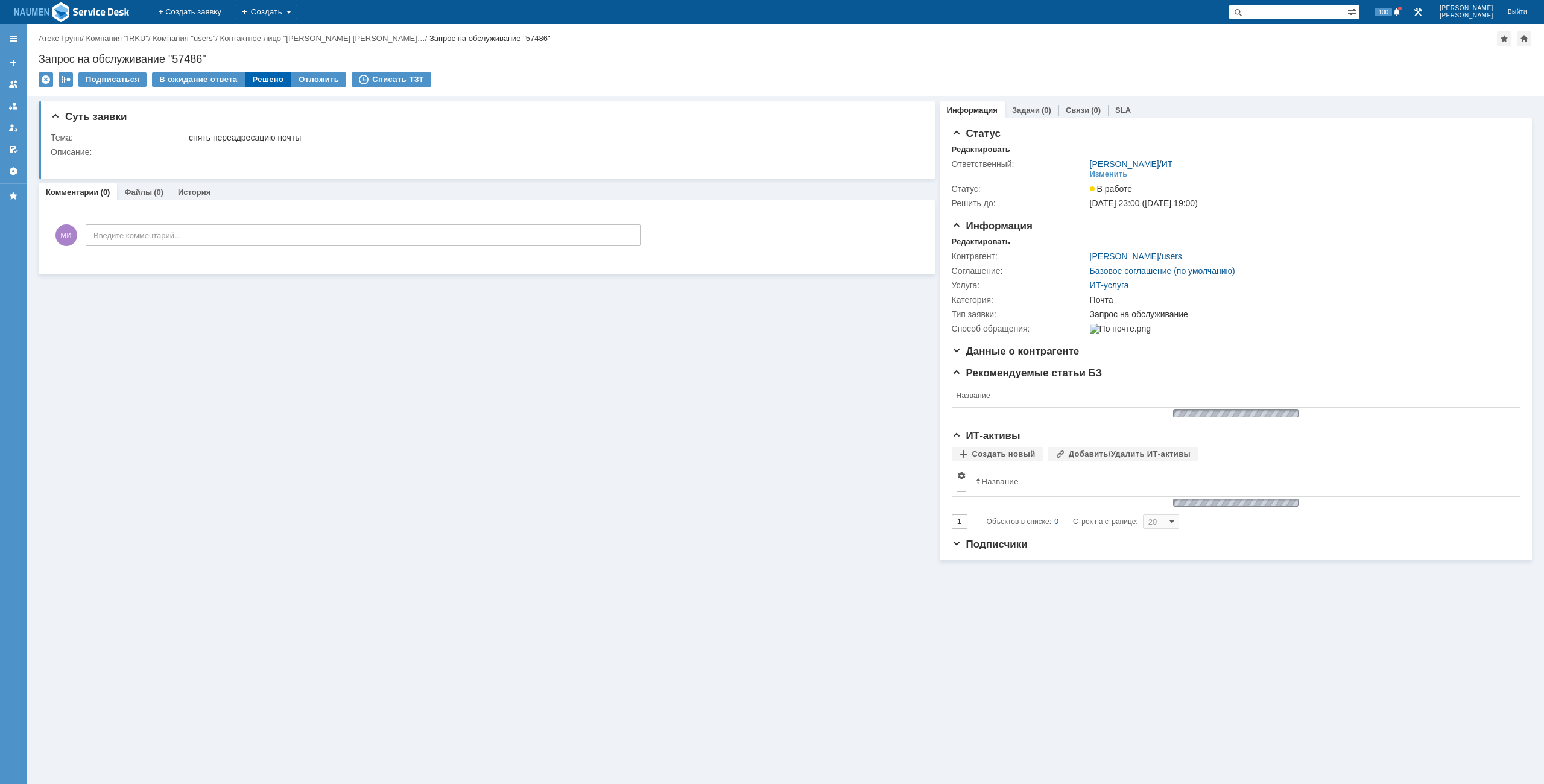
click at [269, 82] on div "Решено" at bounding box center [269, 79] width 46 height 14
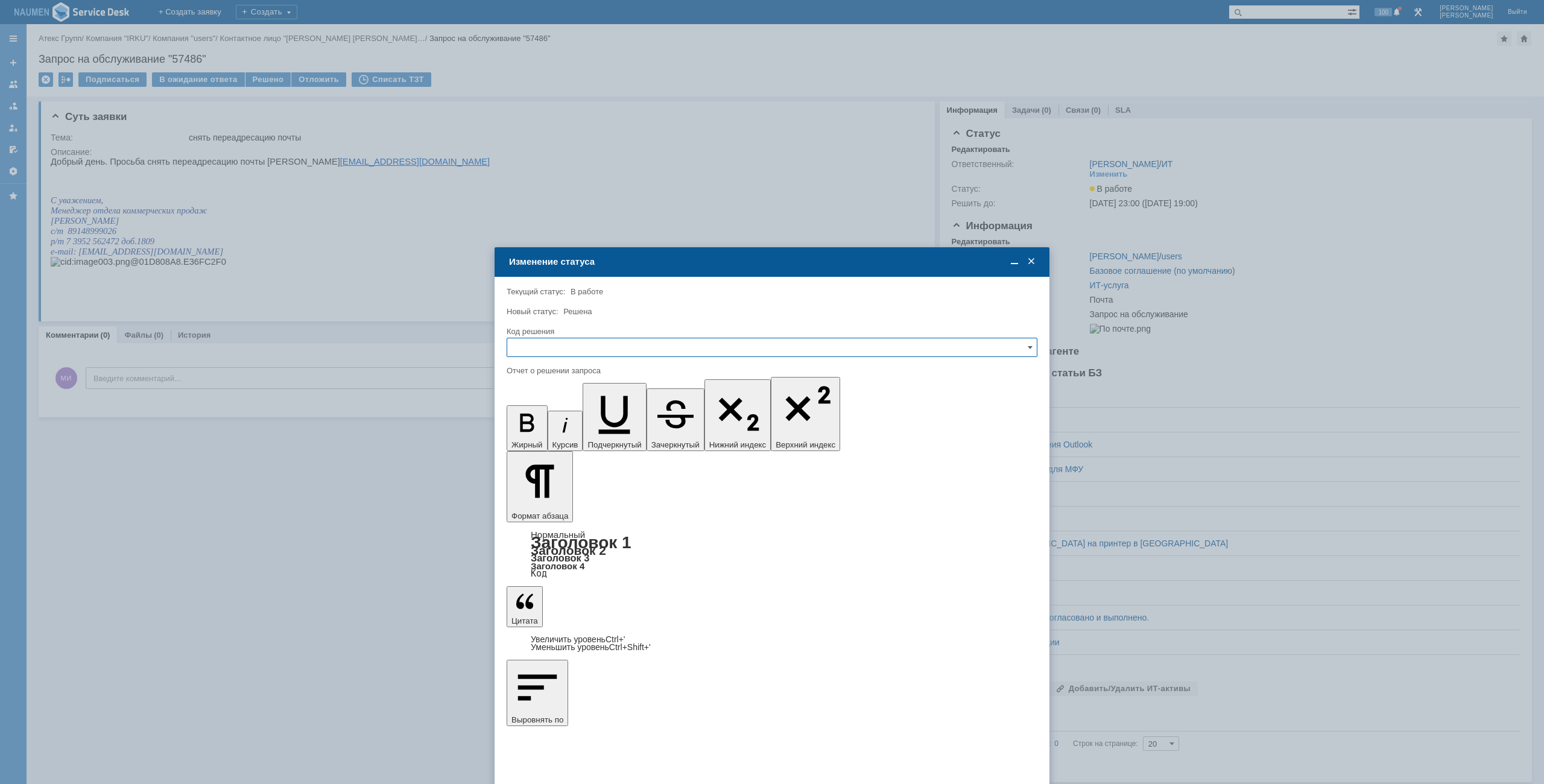
click at [722, 345] on input "text" at bounding box center [772, 347] width 531 height 19
click at [545, 424] on div "Решено" at bounding box center [772, 429] width 529 height 19
type input "Решено"
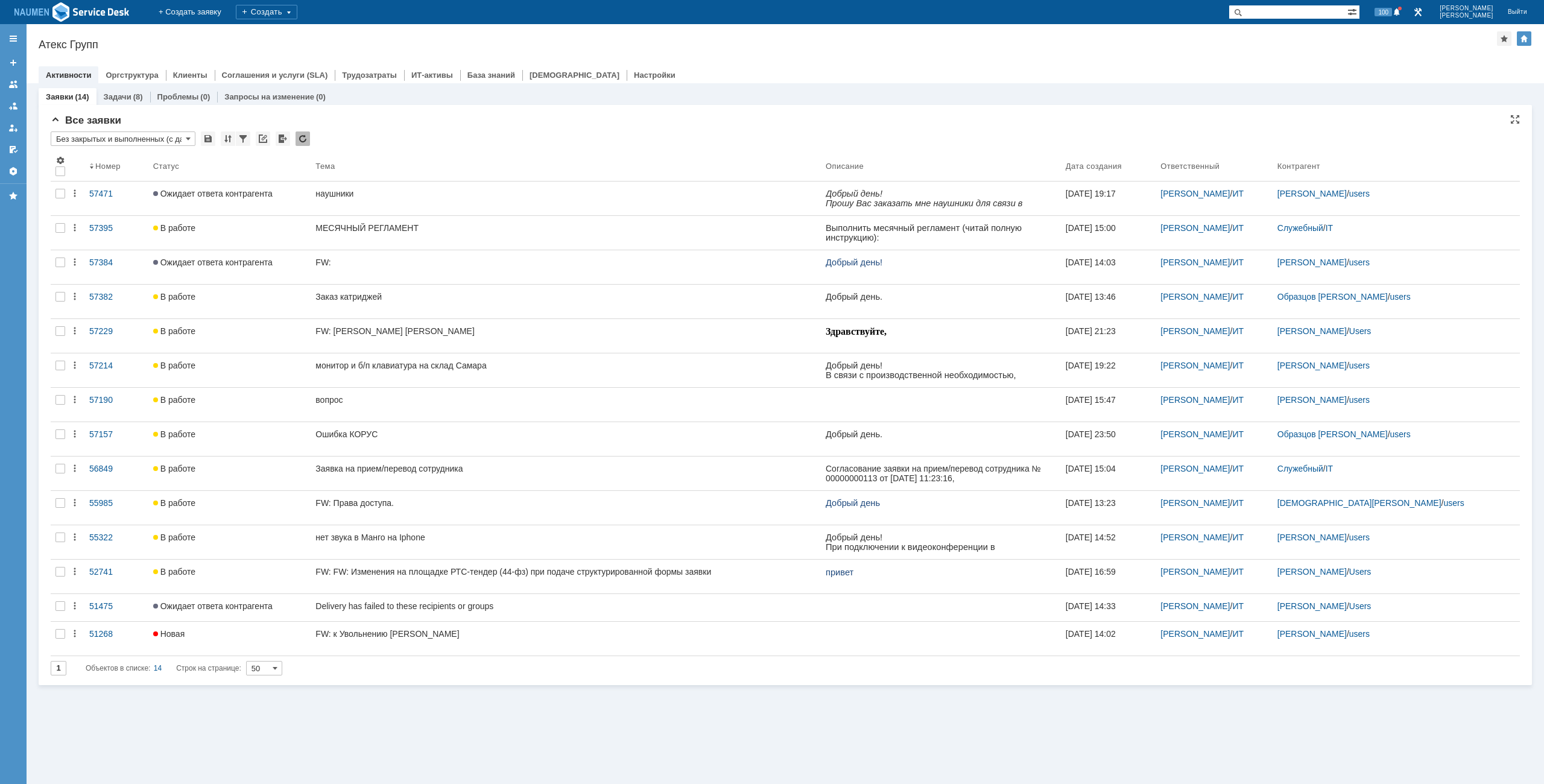
click at [388, 117] on div "Все заявки" at bounding box center [785, 121] width 1469 height 12
click at [873, 36] on div "Назад | Атекс Групп Атекс Групп root$101 Активности Оргструктура Клиенты Соглаш…" at bounding box center [785, 54] width 1518 height 59
click at [1179, 41] on div "Атекс Групп" at bounding box center [767, 44] width 1459 height 12
click at [1302, 52] on div "Назад | Атекс Групп Атекс Групп root$101 Активности Оргструктура Клиенты Соглаш…" at bounding box center [785, 54] width 1518 height 59
click at [792, 50] on div "Атекс Групп" at bounding box center [767, 44] width 1459 height 12
